Goal: Navigation & Orientation: Understand site structure

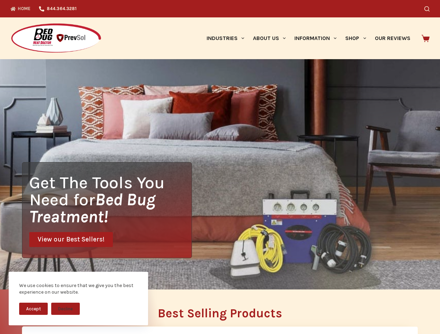
click at [220, 167] on div "Get The Tools You Need for Bed Bug Treatment! View our Best Sellers!" at bounding box center [220, 174] width 440 height 230
click at [33, 309] on button "Accept" at bounding box center [33, 309] width 29 height 12
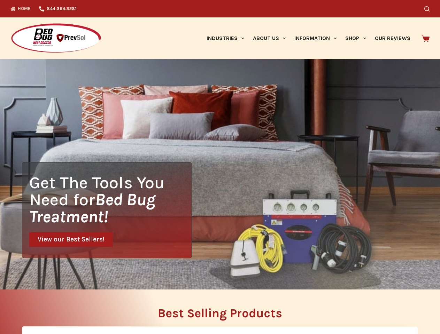
click at [65, 309] on button "Decline" at bounding box center [65, 314] width 29 height 12
click at [429, 9] on icon "Search" at bounding box center [426, 8] width 5 height 5
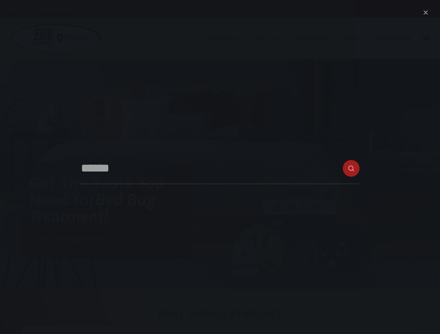
click at [228, 38] on link "Industries" at bounding box center [225, 38] width 46 height 42
click at [272, 38] on link "About Us" at bounding box center [268, 38] width 41 height 42
click at [318, 38] on link "Information" at bounding box center [315, 38] width 51 height 42
